Goal: Task Accomplishment & Management: Use online tool/utility

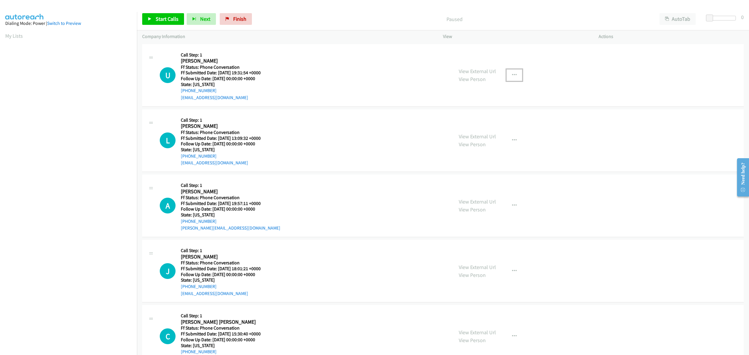
click at [509, 71] on button "button" at bounding box center [514, 75] width 16 height 12
click at [464, 114] on link "Skip Call" at bounding box center [483, 114] width 78 height 12
click at [513, 137] on button "button" at bounding box center [514, 141] width 16 height 12
click at [401, 209] on div at bounding box center [374, 177] width 749 height 355
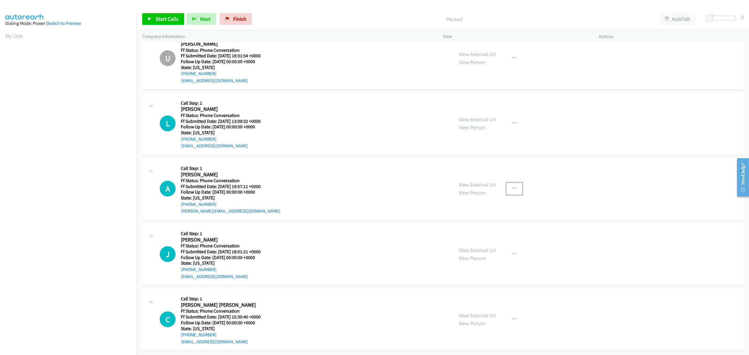
click at [512, 186] on icon "button" at bounding box center [514, 188] width 5 height 5
click at [473, 221] on link "Skip Call" at bounding box center [483, 227] width 78 height 12
click at [512, 252] on icon "button" at bounding box center [514, 254] width 5 height 5
click at [467, 286] on link "Skip Call" at bounding box center [483, 292] width 78 height 12
click at [514, 316] on button "button" at bounding box center [514, 319] width 16 height 12
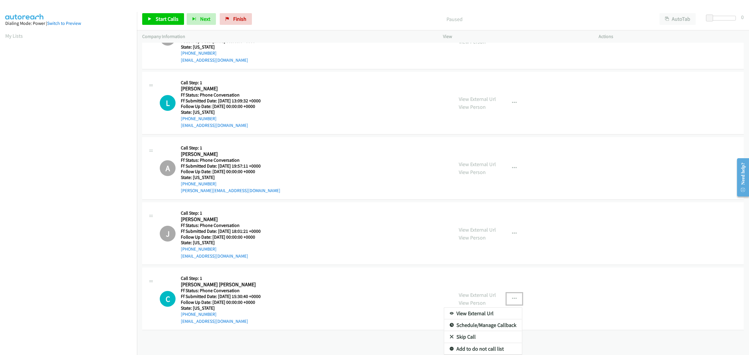
click at [458, 331] on link "Skip Call" at bounding box center [483, 337] width 78 height 12
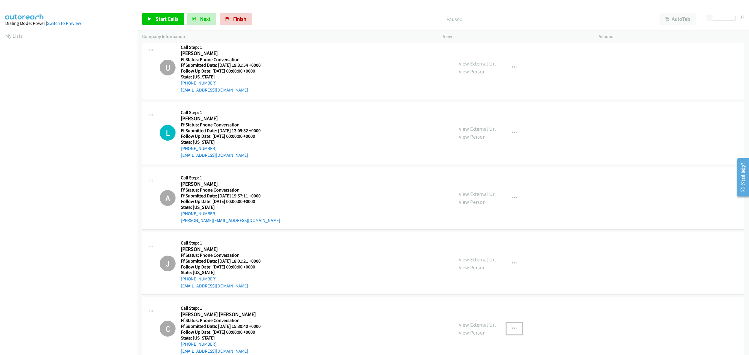
scroll to position [0, 0]
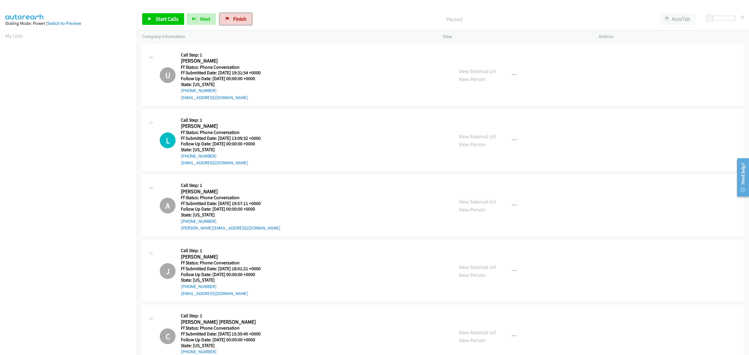
click at [229, 16] on link "Finish" at bounding box center [236, 19] width 32 height 12
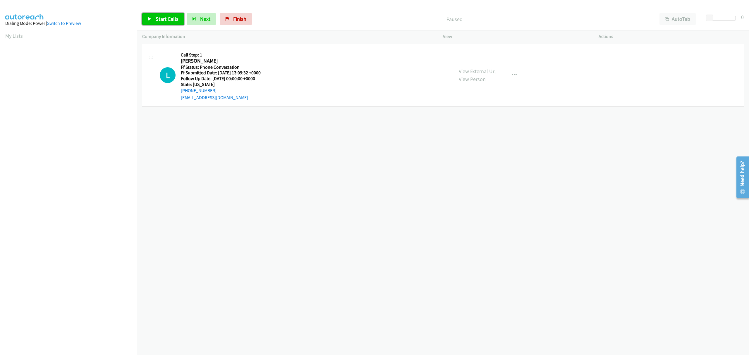
click at [155, 18] on link "Start Calls" at bounding box center [163, 19] width 42 height 12
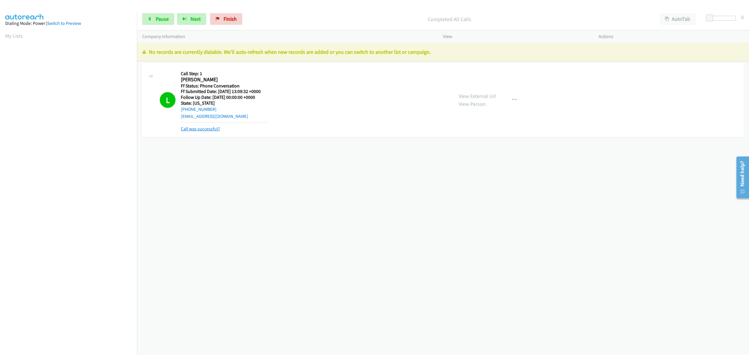
click at [208, 129] on link "Call was successful?" at bounding box center [200, 129] width 39 height 6
click at [232, 17] on span "Finish" at bounding box center [229, 18] width 13 height 7
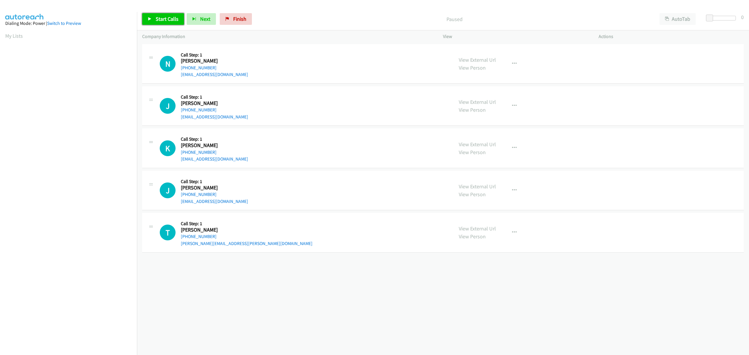
click at [159, 21] on span "Start Calls" at bounding box center [167, 18] width 23 height 7
click at [161, 16] on span "Pause" at bounding box center [162, 18] width 13 height 7
click at [158, 18] on span "Start Calls" at bounding box center [167, 18] width 23 height 7
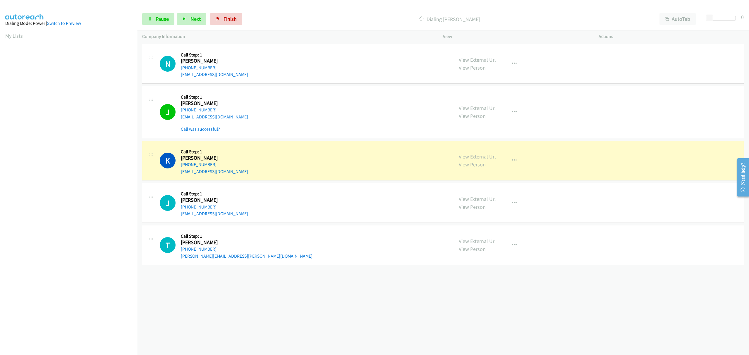
click at [197, 130] on link "Call was successful?" at bounding box center [200, 129] width 39 height 6
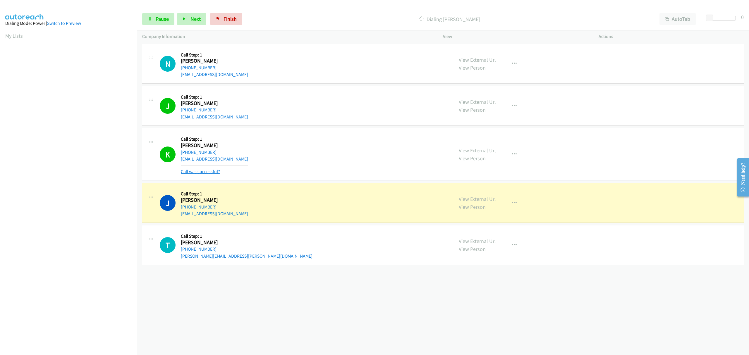
click at [191, 171] on link "Call was successful?" at bounding box center [200, 172] width 39 height 6
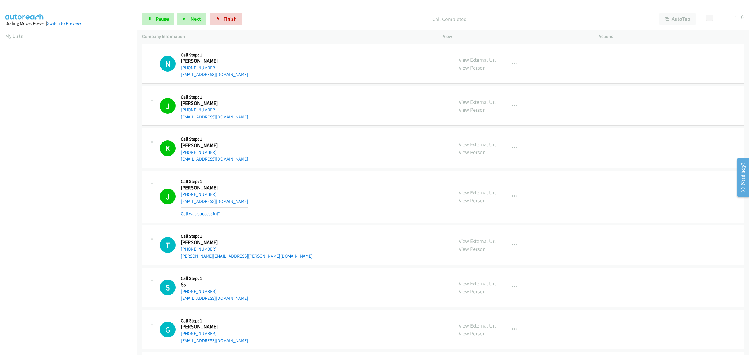
click at [207, 212] on link "Call was successful?" at bounding box center [200, 214] width 39 height 6
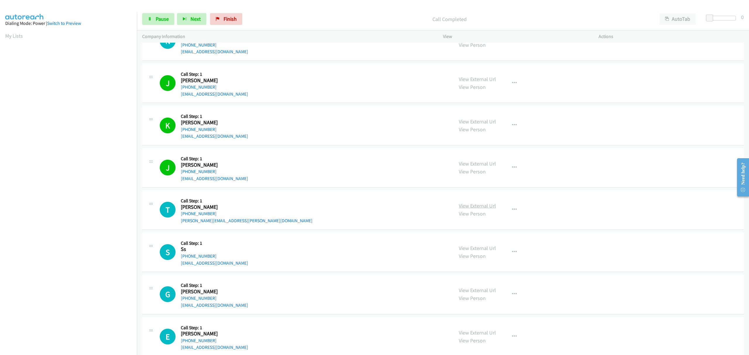
scroll to position [35, 0]
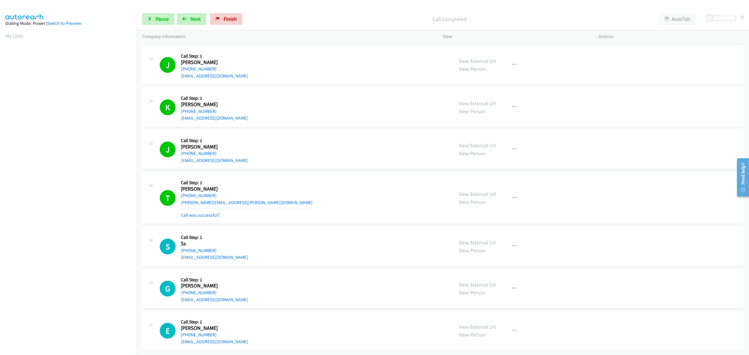
drag, startPoint x: 218, startPoint y: 208, endPoint x: 223, endPoint y: 209, distance: 5.0
click at [218, 212] on link "Call was successful?" at bounding box center [200, 215] width 39 height 6
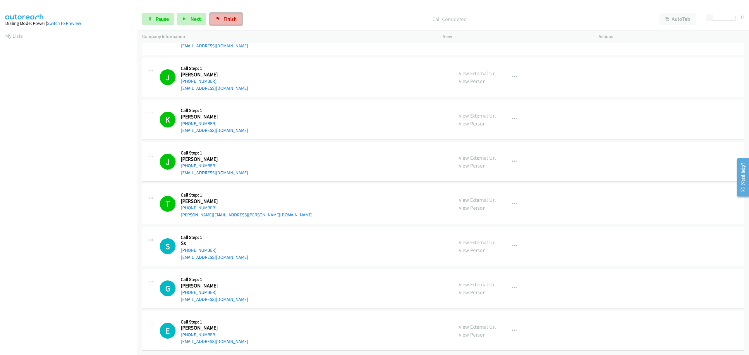
click at [223, 18] on span "Finish" at bounding box center [229, 18] width 13 height 7
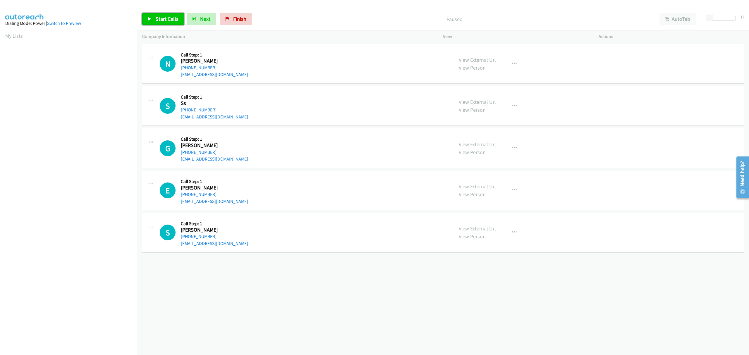
click at [170, 19] on span "Start Calls" at bounding box center [167, 18] width 23 height 7
drag, startPoint x: 474, startPoint y: 54, endPoint x: 474, endPoint y: 58, distance: 3.5
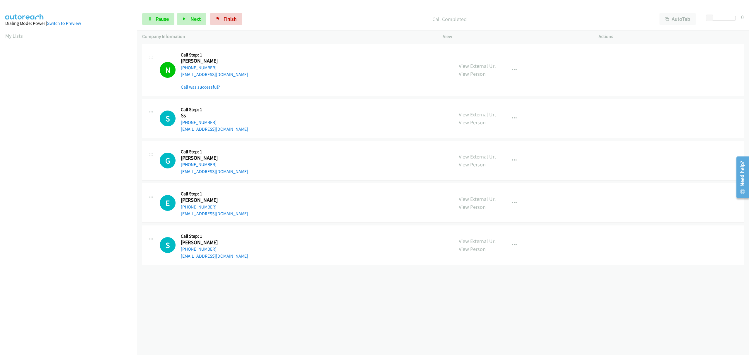
click at [208, 84] on link "Call was successful?" at bounding box center [200, 87] width 39 height 6
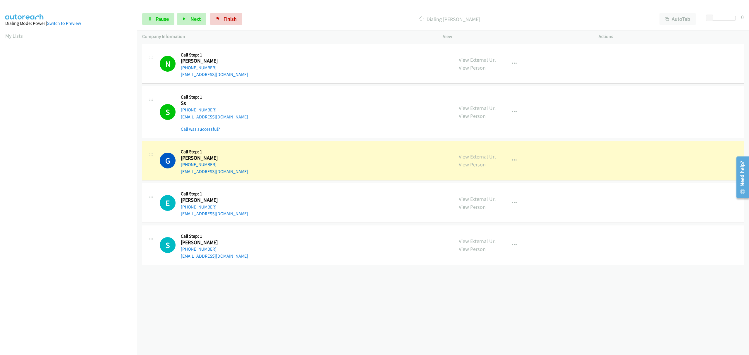
click at [192, 130] on link "Call was successful?" at bounding box center [200, 129] width 39 height 6
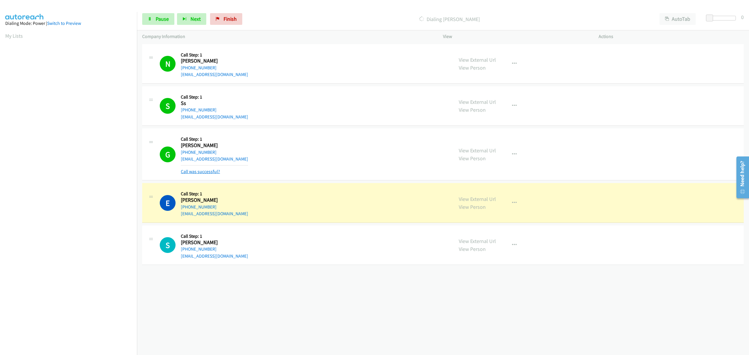
click at [203, 170] on link "Call was successful?" at bounding box center [200, 172] width 39 height 6
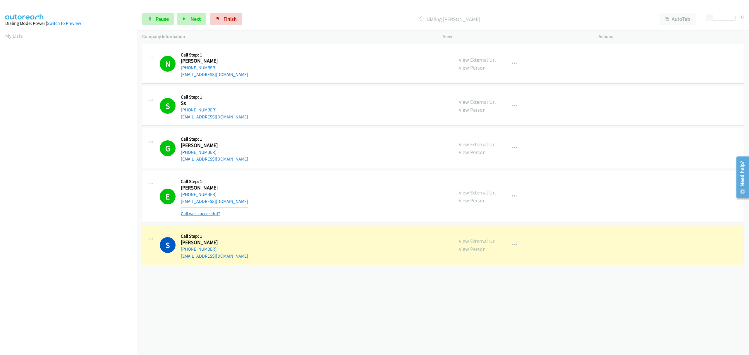
click at [203, 213] on link "Call was successful?" at bounding box center [200, 214] width 39 height 6
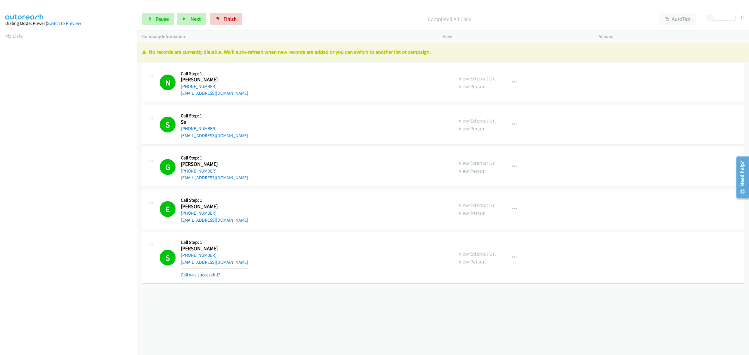
click at [198, 274] on link "Call was successful?" at bounding box center [200, 275] width 39 height 6
click at [228, 18] on span "Finish" at bounding box center [229, 18] width 13 height 7
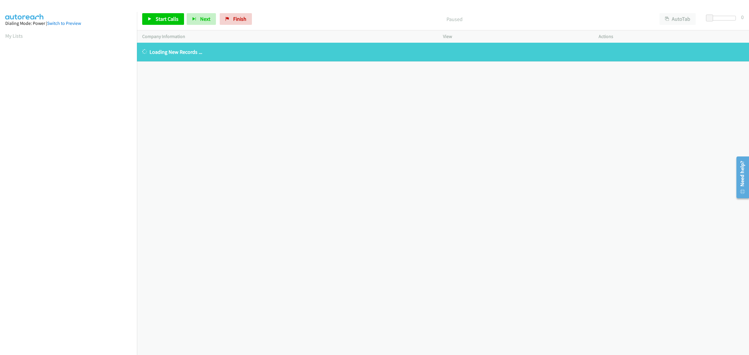
click at [235, 6] on div at bounding box center [371, 11] width 743 height 23
click at [233, 18] on span "Finish" at bounding box center [239, 18] width 13 height 7
click at [238, 17] on span "Finish" at bounding box center [239, 18] width 13 height 7
click at [397, 26] on div "Start Calls Pause Next Finish Paused AutoTab AutoTab 0" at bounding box center [443, 19] width 612 height 23
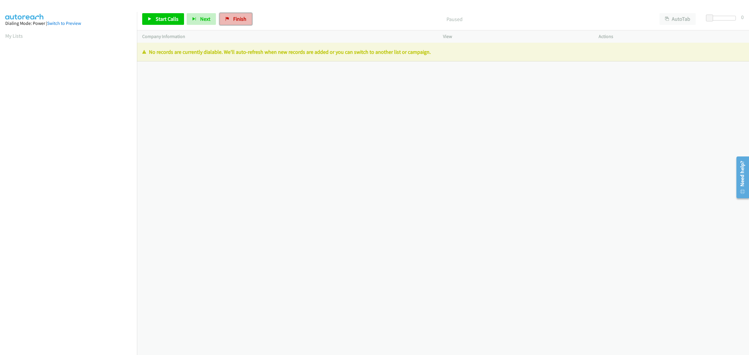
click at [238, 16] on span "Finish" at bounding box center [239, 18] width 13 height 7
